Goal: Information Seeking & Learning: Learn about a topic

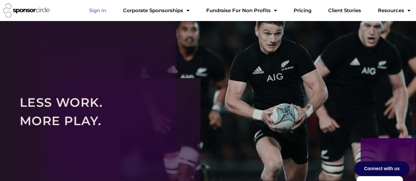
click at [111, 9] on link "Sign In" at bounding box center [98, 10] width 28 height 13
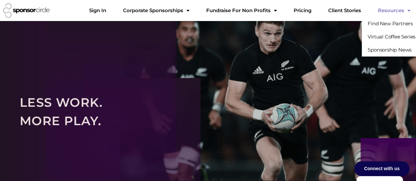
click at [393, 11] on link "Resources" at bounding box center [393, 10] width 43 height 13
click at [383, 49] on link "Sponsorship News" at bounding box center [390, 49] width 57 height 13
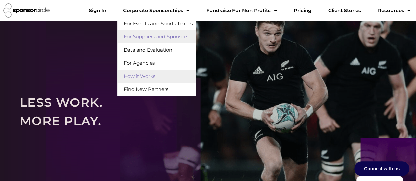
click at [171, 36] on link "For Suppliers and Sponsors" at bounding box center [156, 36] width 79 height 13
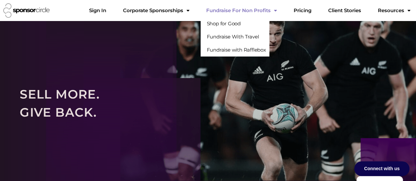
click at [259, 11] on link "Fundraise For Non Profits" at bounding box center [241, 10] width 81 height 13
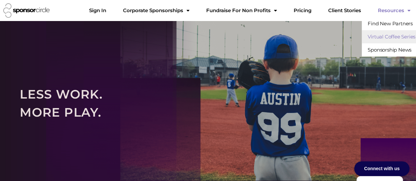
click at [382, 35] on link "Virtual Coffee Series" at bounding box center [390, 36] width 57 height 13
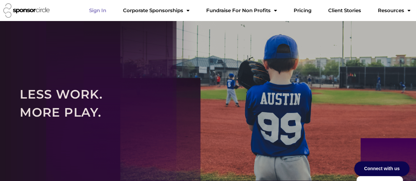
click at [111, 10] on link "Sign In" at bounding box center [98, 10] width 28 height 13
drag, startPoint x: 23, startPoint y: 10, endPoint x: 75, endPoint y: 9, distance: 51.3
click at [23, 10] on img at bounding box center [26, 10] width 46 height 14
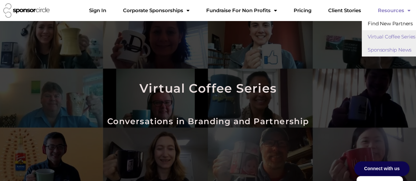
click at [387, 50] on link "Sponsorship News" at bounding box center [390, 49] width 57 height 13
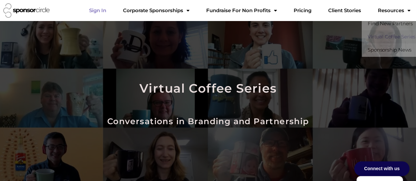
click at [111, 9] on link "Sign In" at bounding box center [98, 10] width 28 height 13
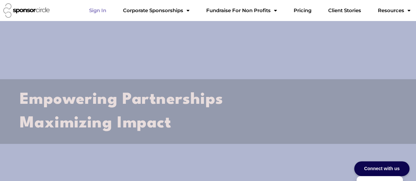
click at [111, 10] on link "Sign In" at bounding box center [98, 10] width 28 height 13
